Goal: Task Accomplishment & Management: Manage account settings

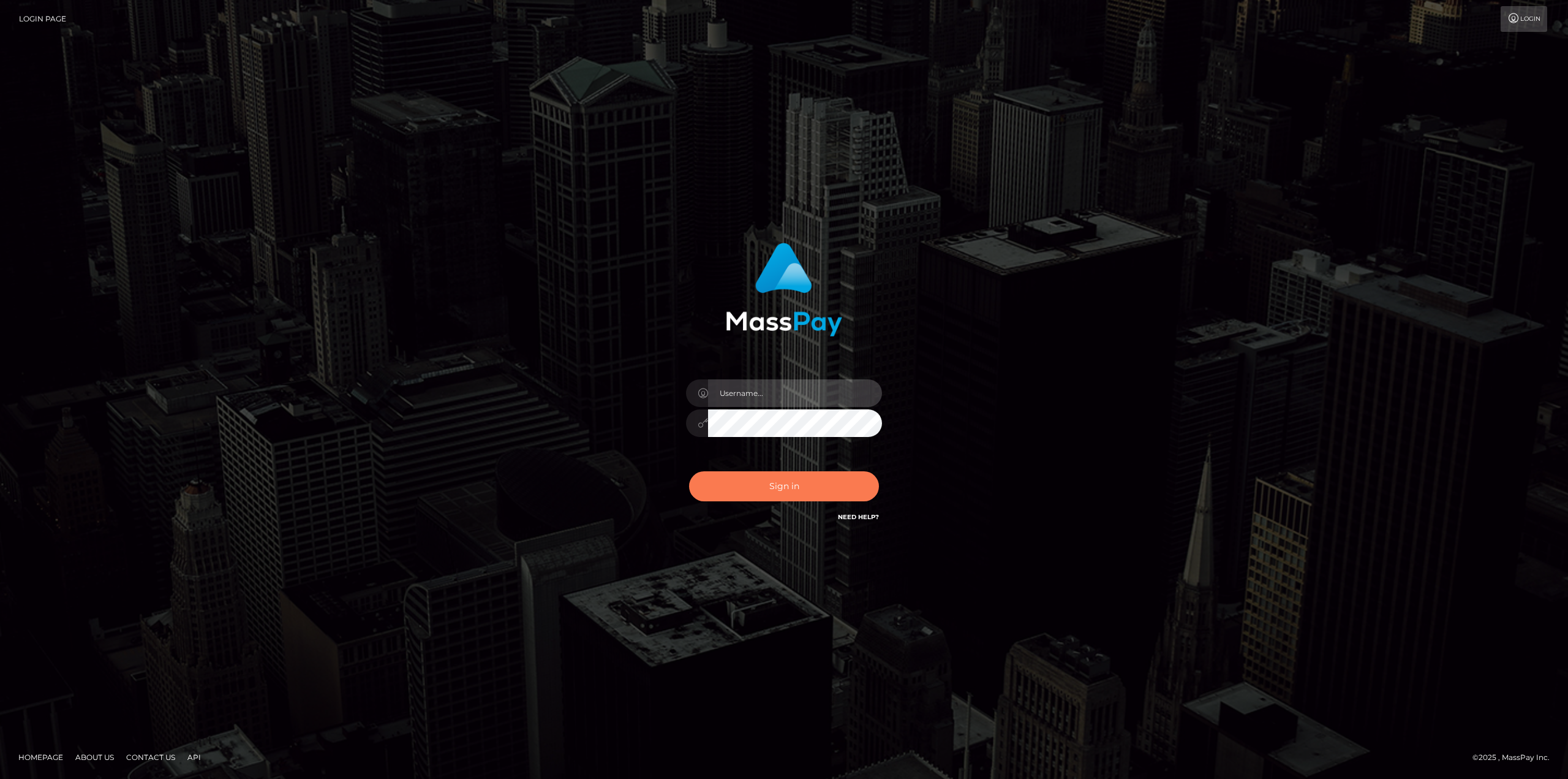
type input "javier.molina"
click at [776, 493] on button "Sign in" at bounding box center [784, 485] width 190 height 30
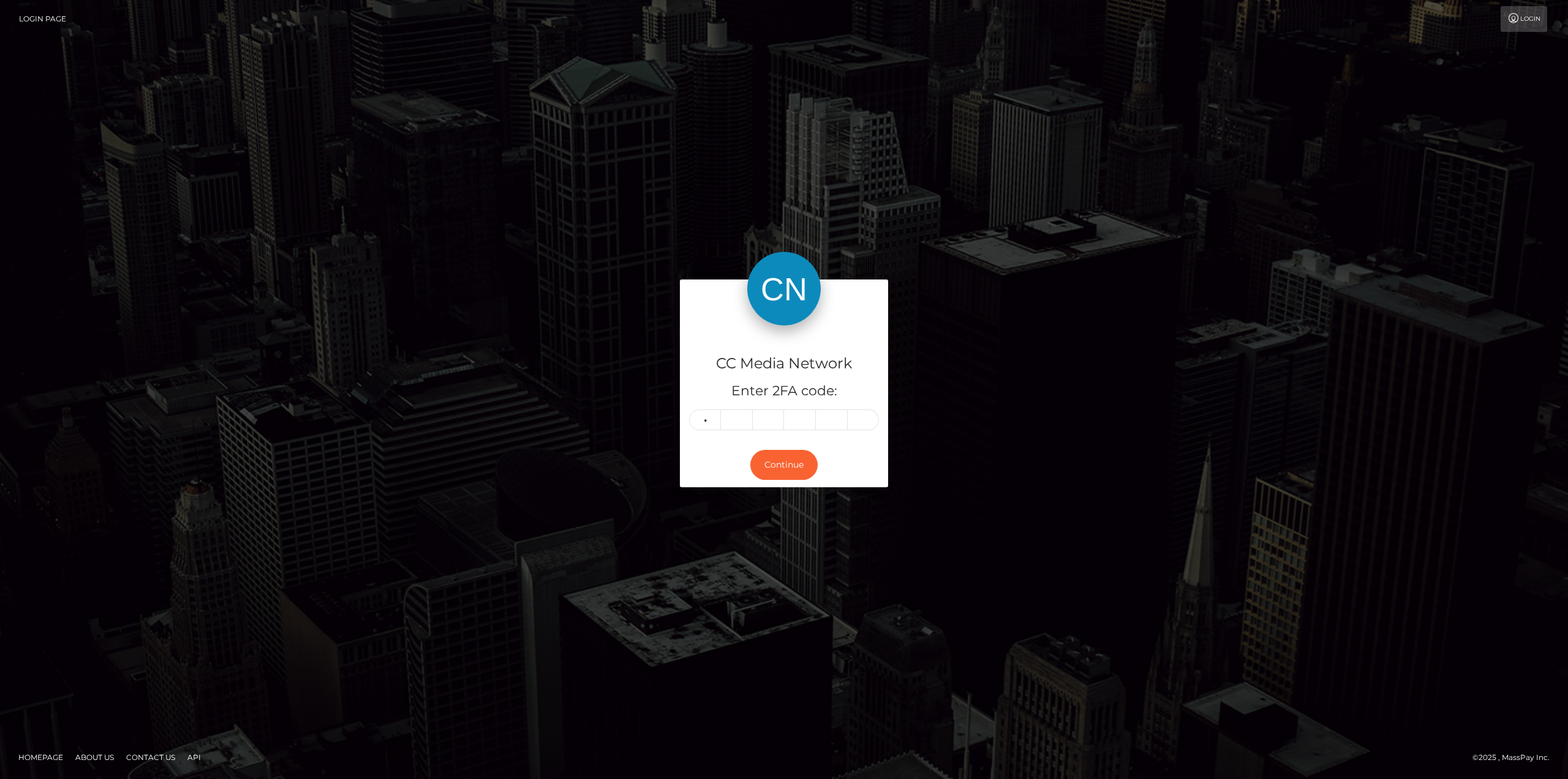
type input "2"
type input "8"
type input "3"
type input "8"
type input "0"
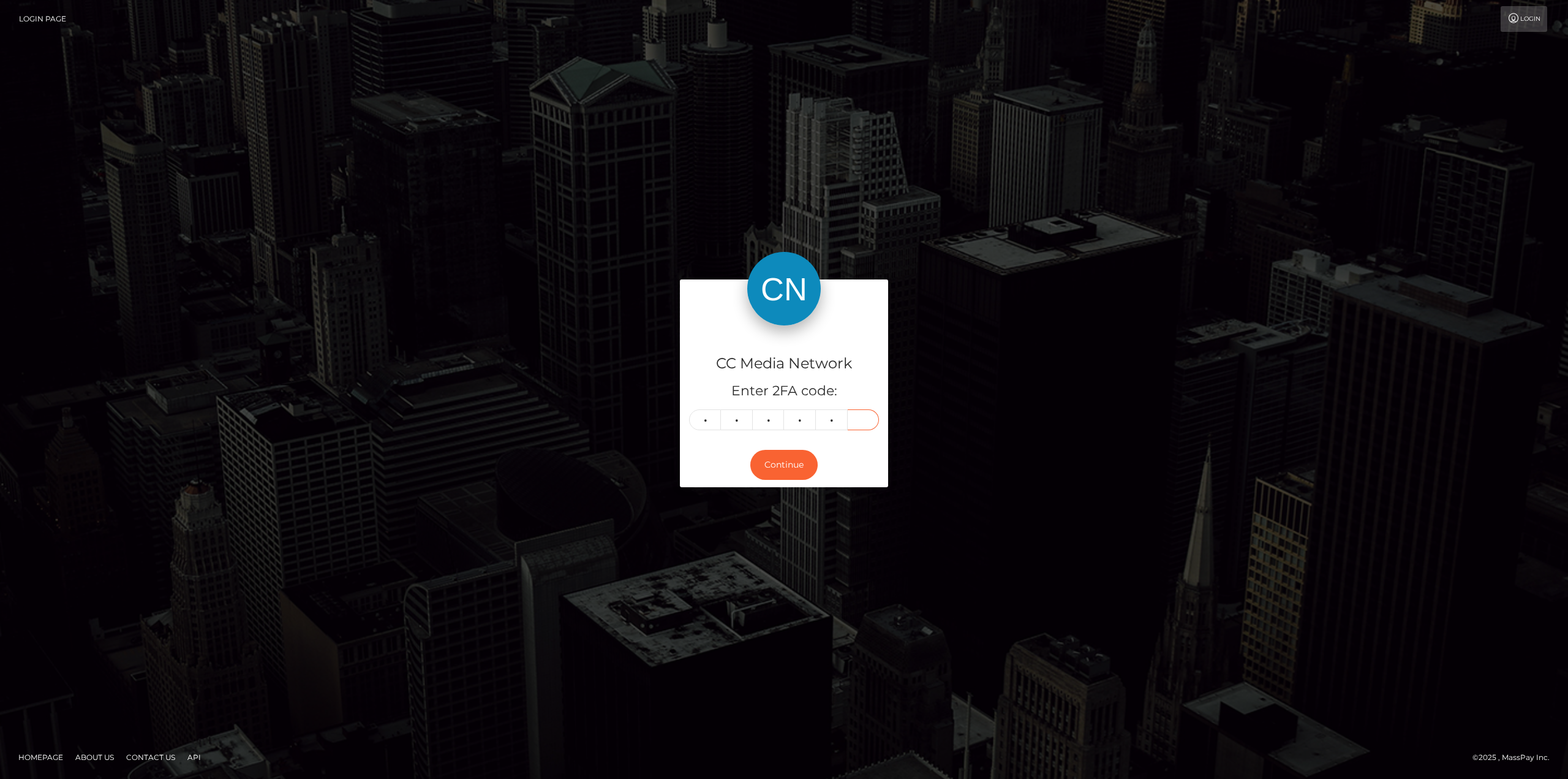
type input "3"
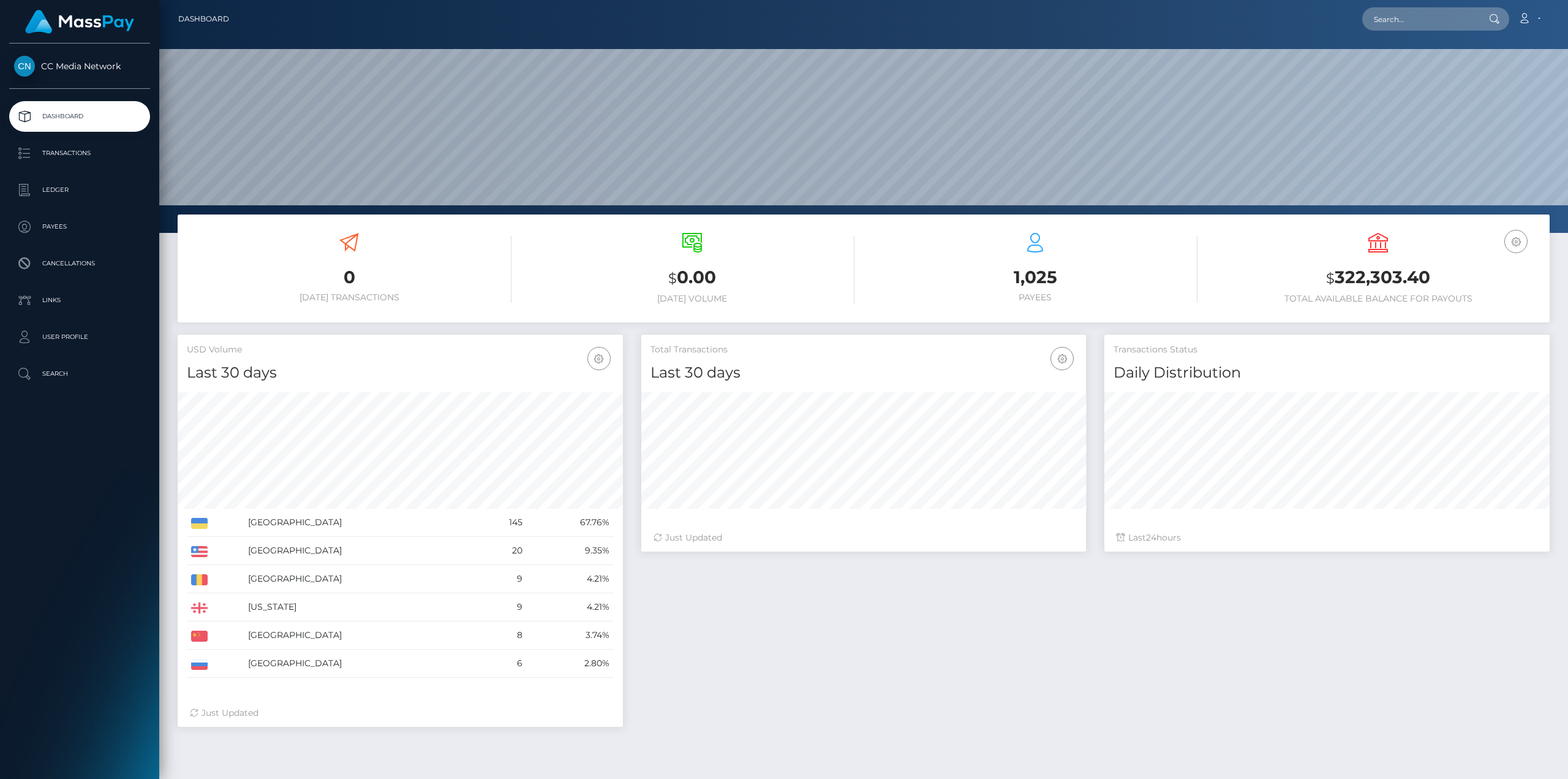
scroll to position [217, 445]
